Goal: Task Accomplishment & Management: Complete application form

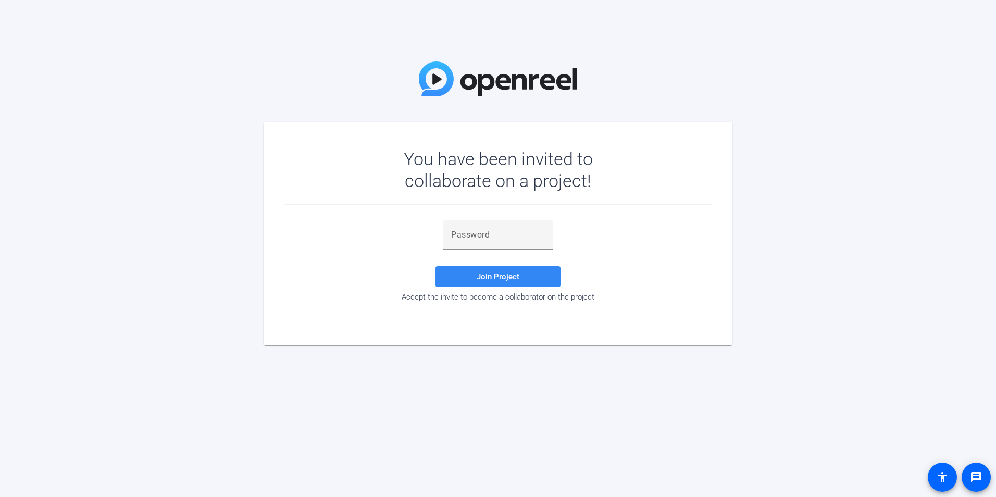
click at [494, 282] on span at bounding box center [497, 276] width 125 height 25
click at [500, 236] on input "text" at bounding box center [498, 235] width 94 height 12
type input "v"
paste input "NT4~0u"
type input "NT4~0u"
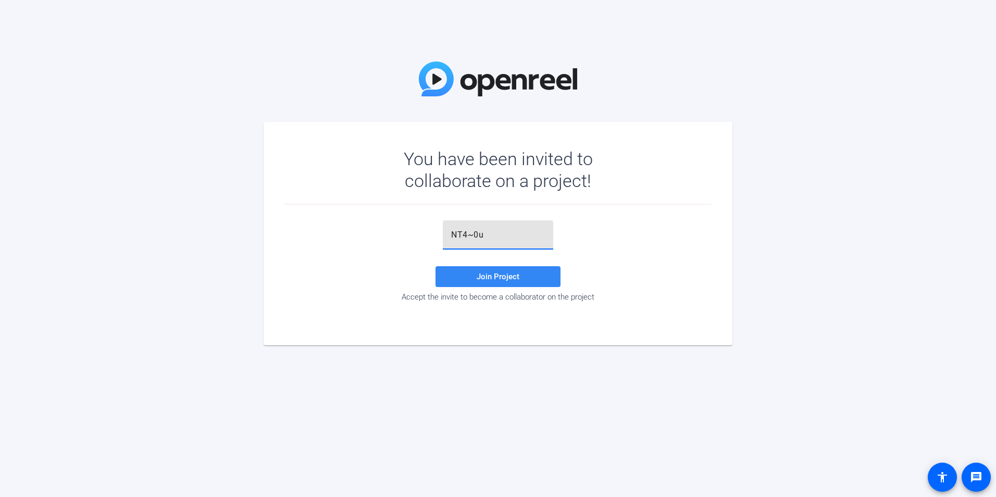
click at [488, 273] on span "Join Project" at bounding box center [498, 276] width 43 height 9
